Goal: Task Accomplishment & Management: Use online tool/utility

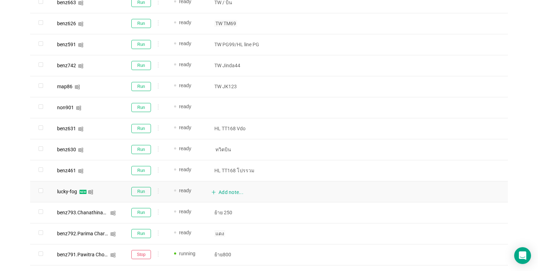
scroll to position [386, 0]
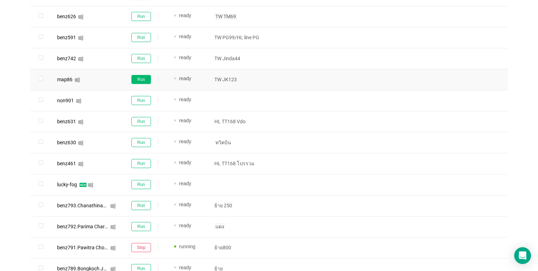
click at [144, 78] on button "Run" at bounding box center [141, 79] width 20 height 9
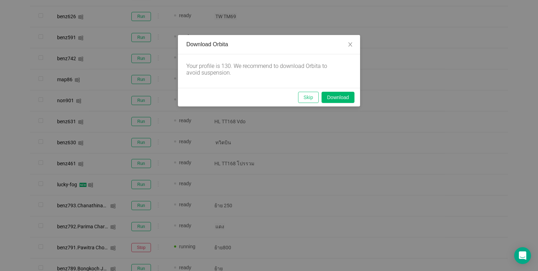
click at [309, 95] on button "Skip" at bounding box center [308, 97] width 21 height 11
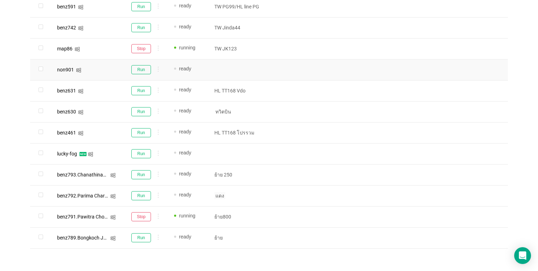
scroll to position [427, 0]
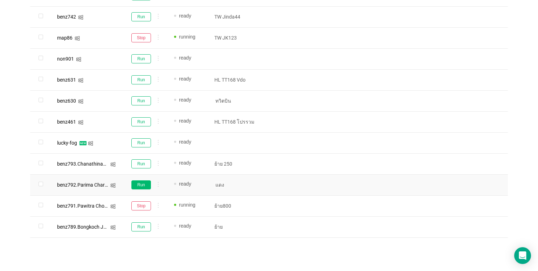
click at [133, 183] on button "Run" at bounding box center [141, 185] width 20 height 9
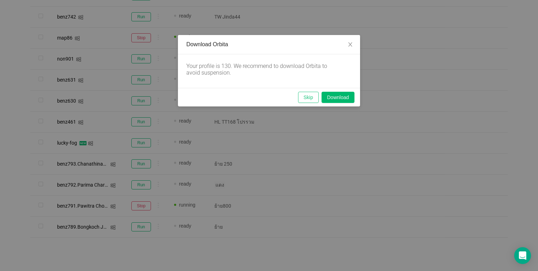
click at [306, 97] on button "Skip" at bounding box center [308, 97] width 21 height 11
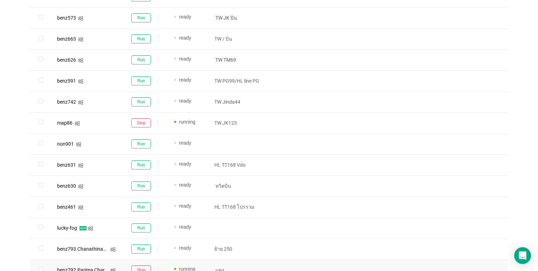
scroll to position [322, 0]
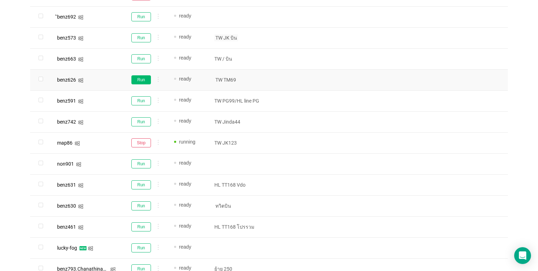
click at [143, 77] on button "Run" at bounding box center [141, 79] width 20 height 9
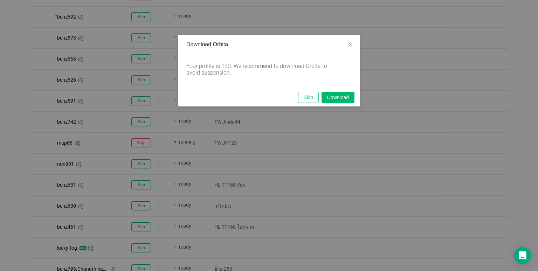
click at [309, 93] on button "Skip" at bounding box center [308, 97] width 21 height 11
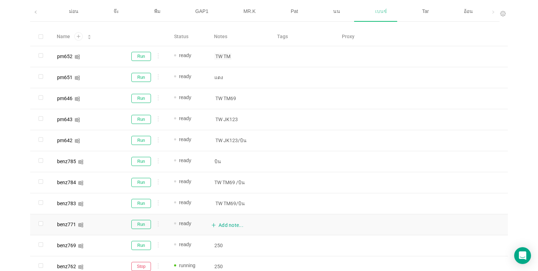
scroll to position [42, 0]
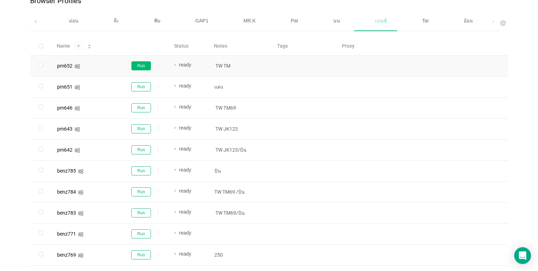
click at [137, 63] on button "Run" at bounding box center [141, 65] width 20 height 9
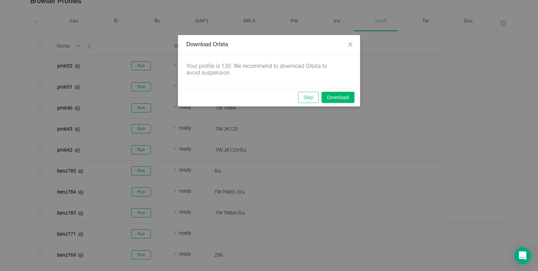
click at [305, 98] on button "Skip" at bounding box center [308, 97] width 21 height 11
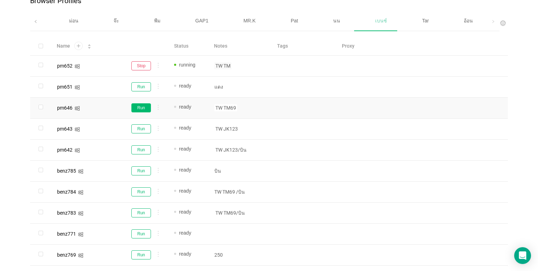
click at [138, 111] on button "Run" at bounding box center [141, 107] width 20 height 9
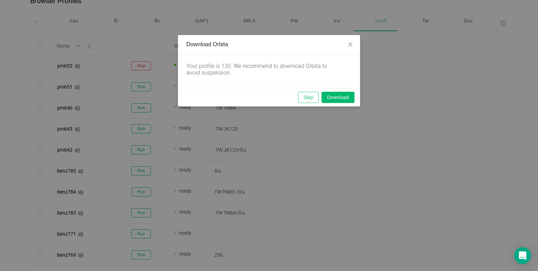
click at [317, 98] on button "Skip" at bounding box center [308, 97] width 21 height 11
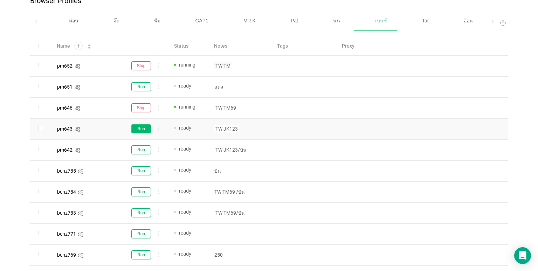
click at [144, 128] on button "Run" at bounding box center [141, 128] width 20 height 9
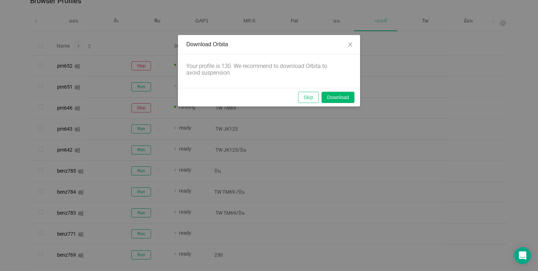
click at [306, 98] on button "Skip" at bounding box center [308, 97] width 21 height 11
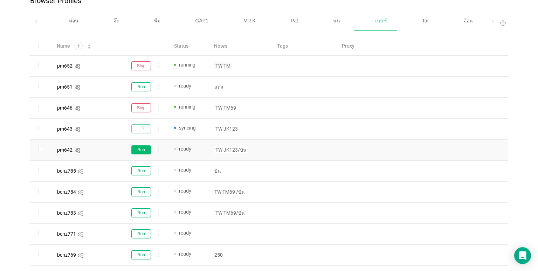
click at [142, 148] on button "Run" at bounding box center [141, 149] width 20 height 9
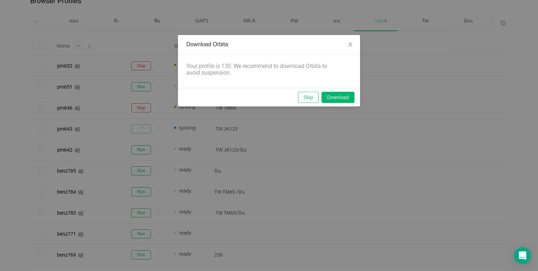
click at [307, 98] on button "Skip" at bounding box center [308, 97] width 21 height 11
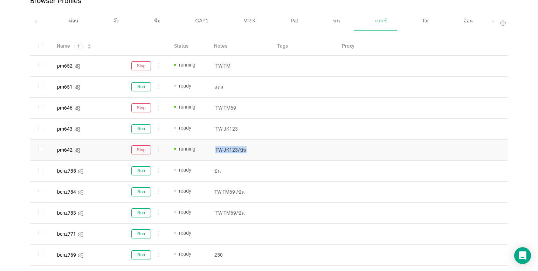
drag, startPoint x: 245, startPoint y: 150, endPoint x: 216, endPoint y: 150, distance: 29.1
click at [216, 150] on span "TW JK123/บิน" at bounding box center [231, 150] width 33 height 7
